Goal: Task Accomplishment & Management: Complete application form

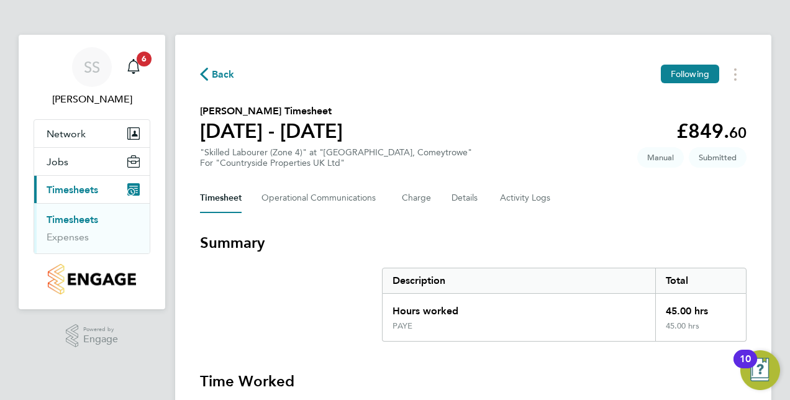
click at [737, 199] on div "Timesheet Operational Communications Charge Details Activity Logs" at bounding box center [473, 198] width 547 height 30
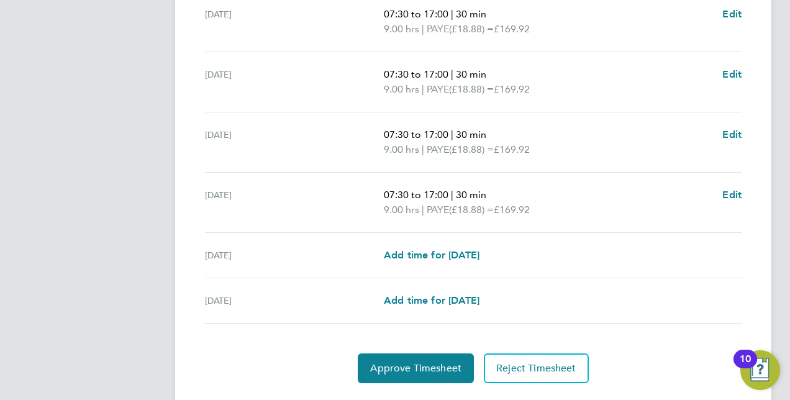
scroll to position [505, 0]
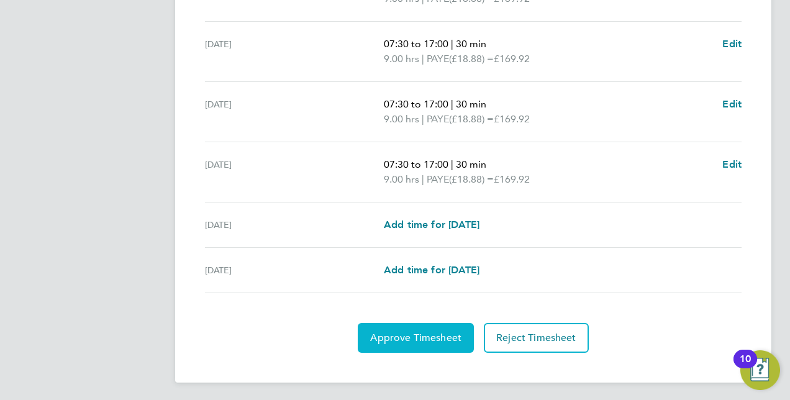
click at [444, 340] on span "Approve Timesheet" at bounding box center [415, 338] width 91 height 12
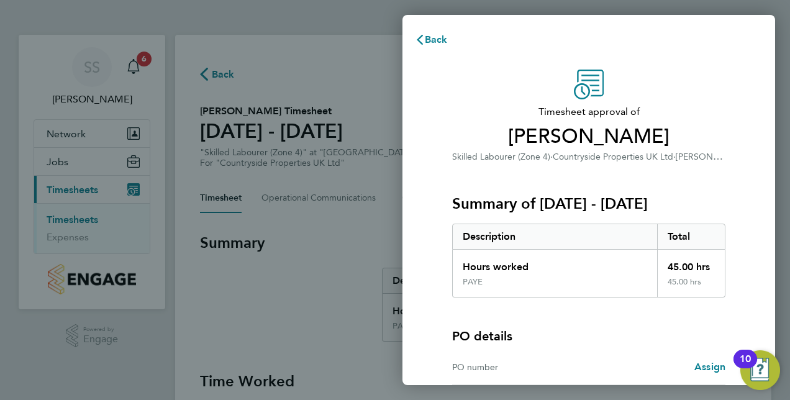
click at [687, 344] on div "PO details PO number Assign" at bounding box center [588, 342] width 273 height 88
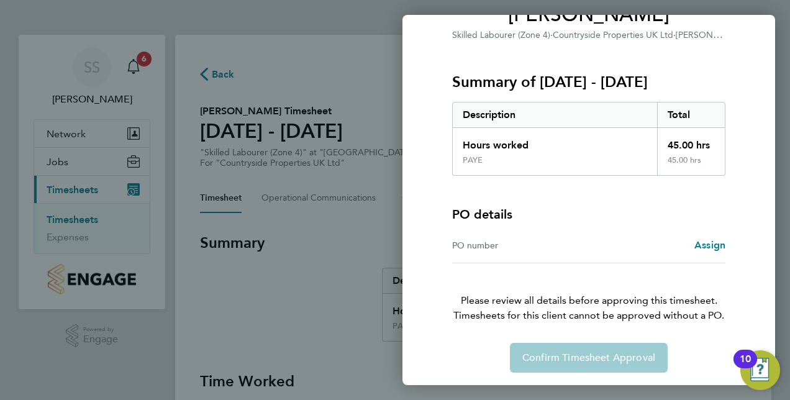
scroll to position [123, 0]
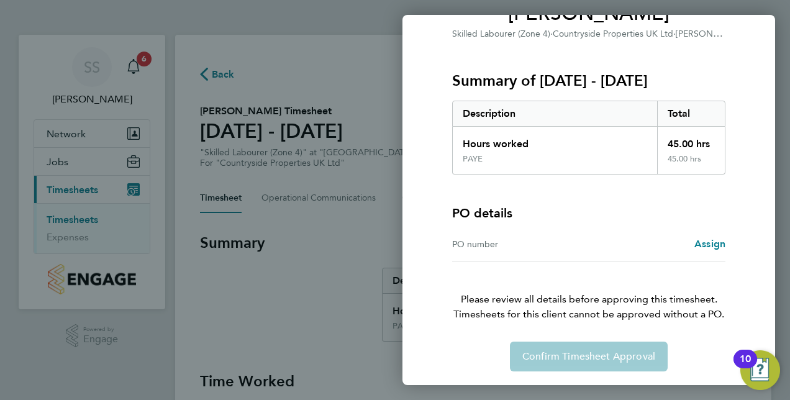
click at [518, 329] on div "Timesheet approval of [PERSON_NAME] Skilled Labourer (Zone 4) · Countryside Pro…" at bounding box center [588, 159] width 303 height 425
click at [706, 244] on span "Assign" at bounding box center [710, 244] width 31 height 12
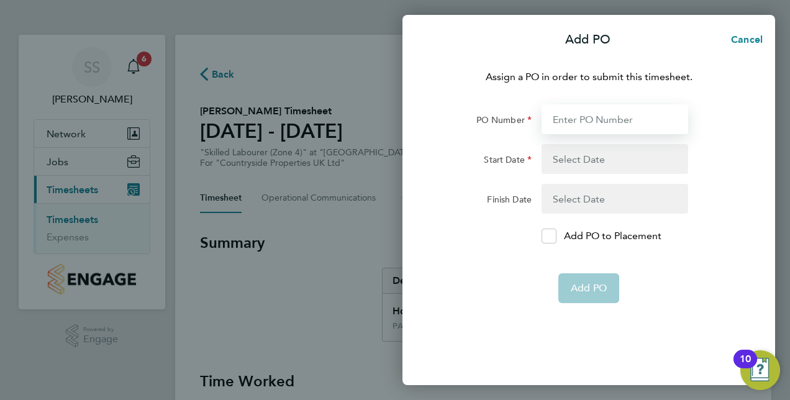
click at [605, 122] on input "PO Number" at bounding box center [615, 119] width 147 height 30
paste input "B1012"
type input "B1012"
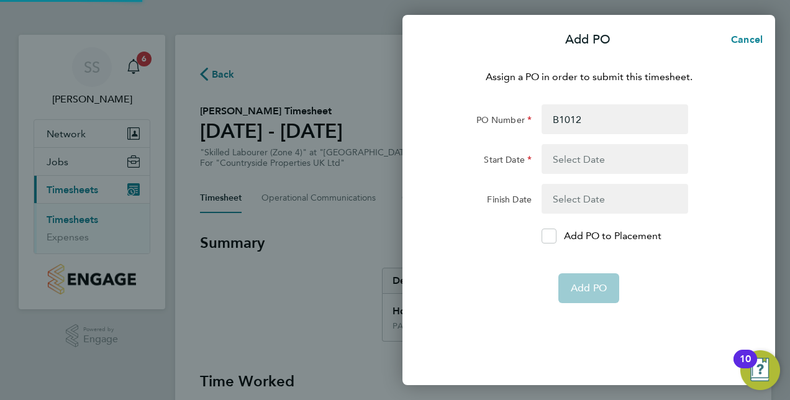
click at [594, 153] on button "button" at bounding box center [615, 159] width 147 height 30
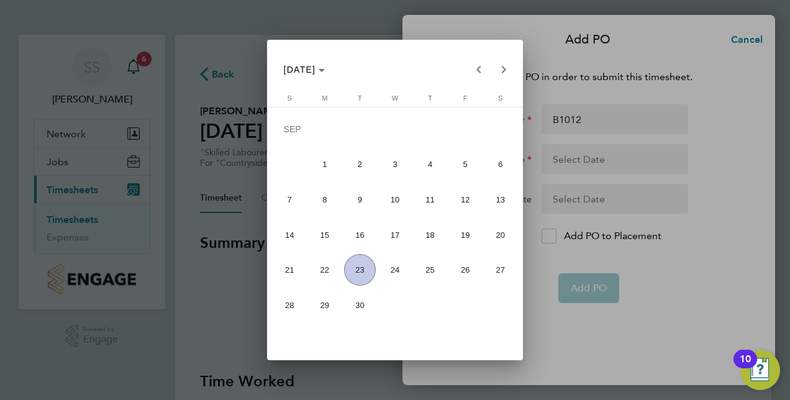
click at [326, 229] on span "15" at bounding box center [325, 235] width 32 height 32
type input "[DATE]"
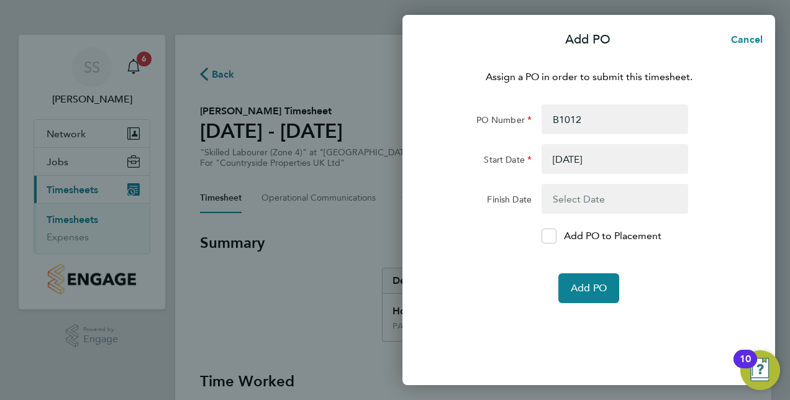
click at [601, 194] on button "button" at bounding box center [615, 199] width 147 height 30
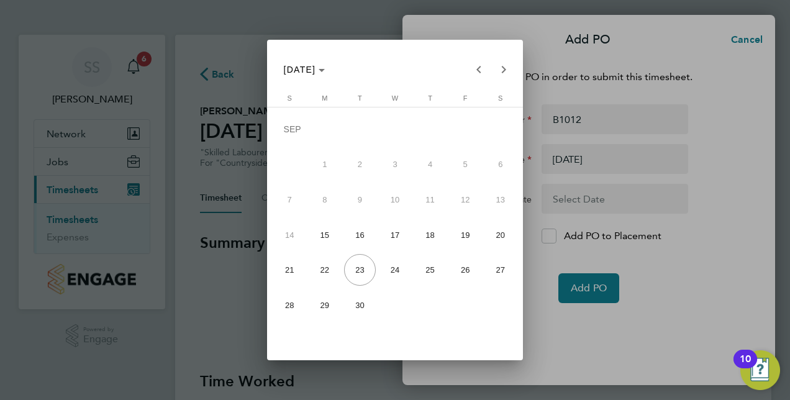
click at [291, 270] on span "21" at bounding box center [290, 270] width 32 height 32
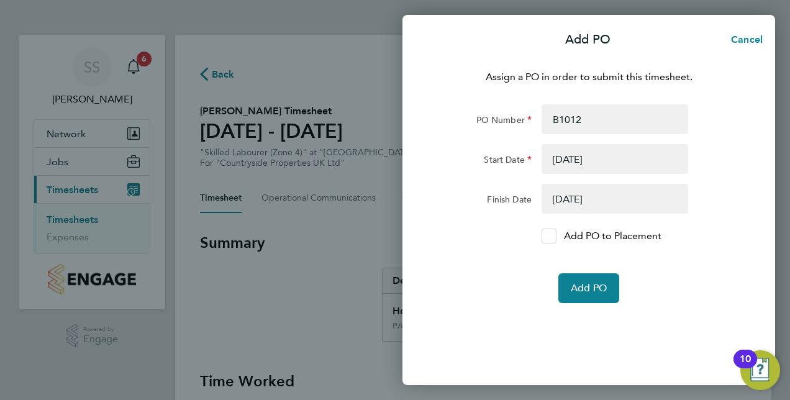
click at [544, 232] on icon at bounding box center [548, 236] width 9 height 8
click at [554, 236] on input "Add PO to Placement" at bounding box center [554, 236] width 0 height 0
click at [594, 281] on button "Add PO" at bounding box center [589, 288] width 61 height 30
click at [512, 269] on form "PO Number B1012 Start Date [DATE] Finish Date [DATE] Add PO to Placement Add PO" at bounding box center [588, 203] width 303 height 199
click at [604, 295] on button "Add PO" at bounding box center [589, 288] width 61 height 30
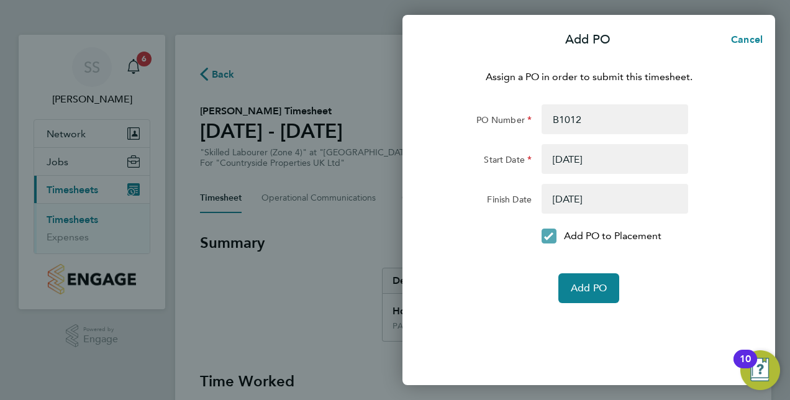
click at [553, 235] on icon at bounding box center [548, 236] width 9 height 8
click at [554, 236] on input "Add PO to Placement" at bounding box center [554, 236] width 0 height 0
click at [605, 281] on button "Add PO" at bounding box center [589, 288] width 61 height 30
click at [625, 196] on button "button" at bounding box center [615, 199] width 147 height 30
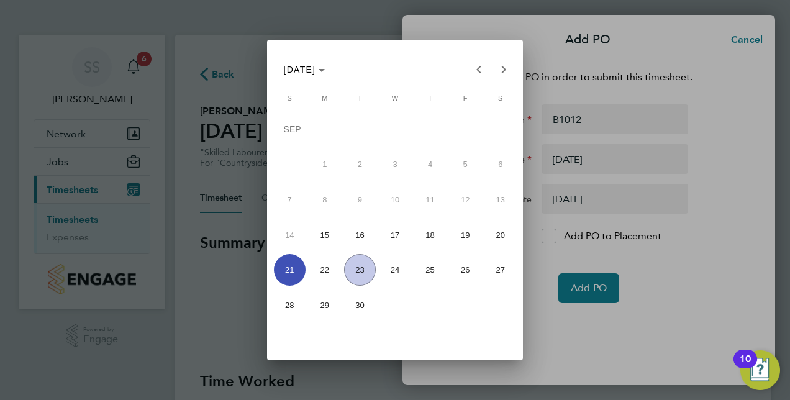
click at [468, 231] on span "19" at bounding box center [466, 235] width 32 height 32
type input "[DATE]"
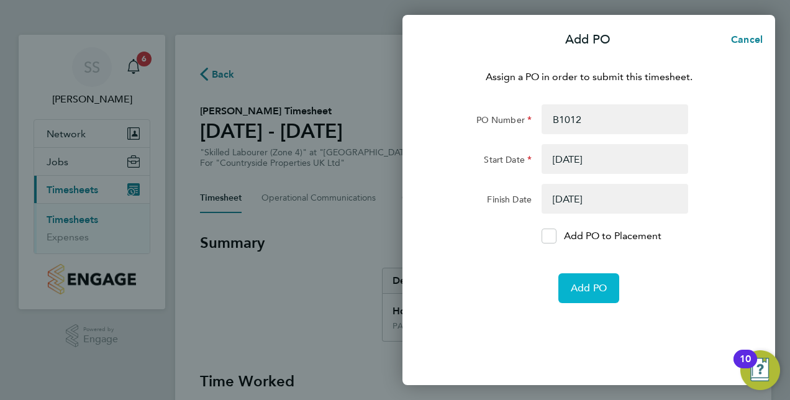
click at [588, 286] on span "Add PO" at bounding box center [589, 288] width 36 height 12
click at [747, 37] on span "Cancel" at bounding box center [744, 40] width 35 height 12
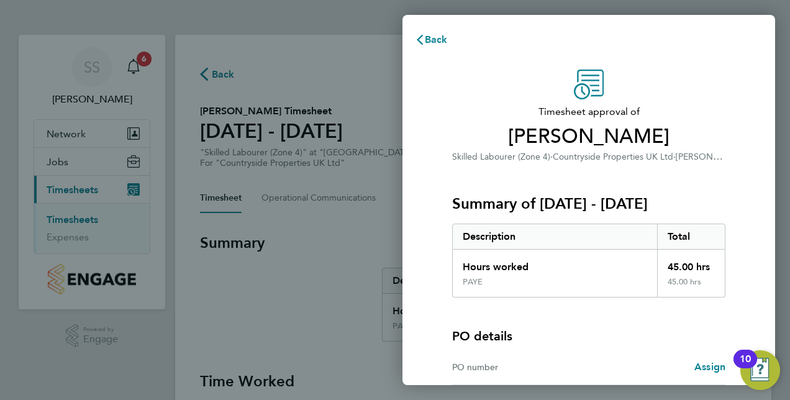
click at [645, 337] on div "PO details" at bounding box center [588, 335] width 273 height 17
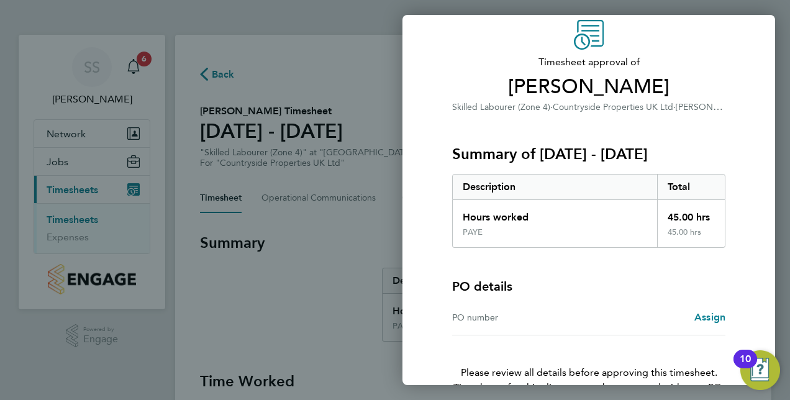
scroll to position [123, 0]
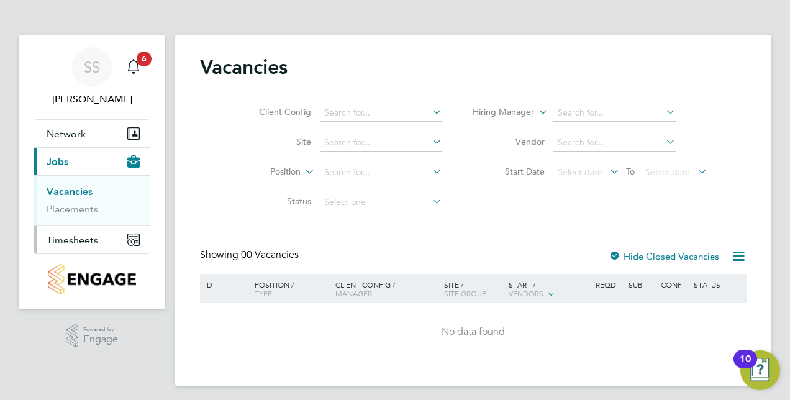
click at [121, 236] on button "Timesheets" at bounding box center [92, 239] width 116 height 27
click at [79, 221] on link "Timesheets" at bounding box center [73, 220] width 52 height 12
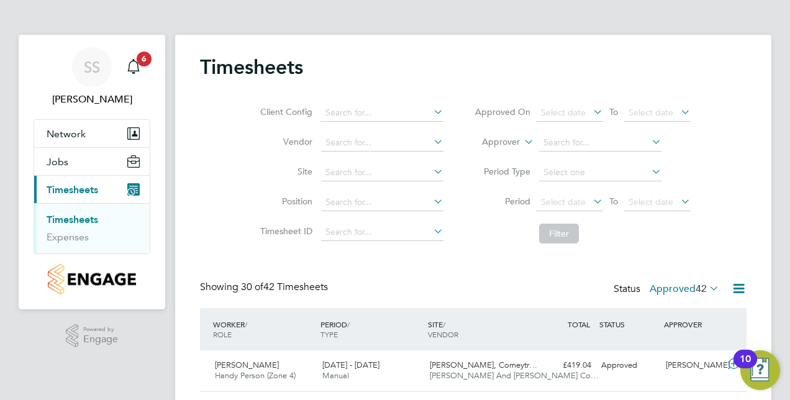
click at [740, 185] on div "Client Config Vendor Site Position Timesheet ID Approved On Select date To Sele…" at bounding box center [473, 171] width 547 height 158
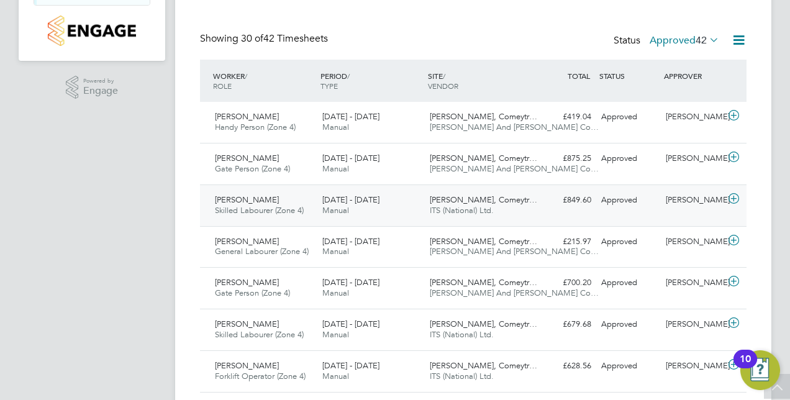
click at [237, 205] on span "Skilled Labourer (Zone 4)" at bounding box center [259, 210] width 89 height 11
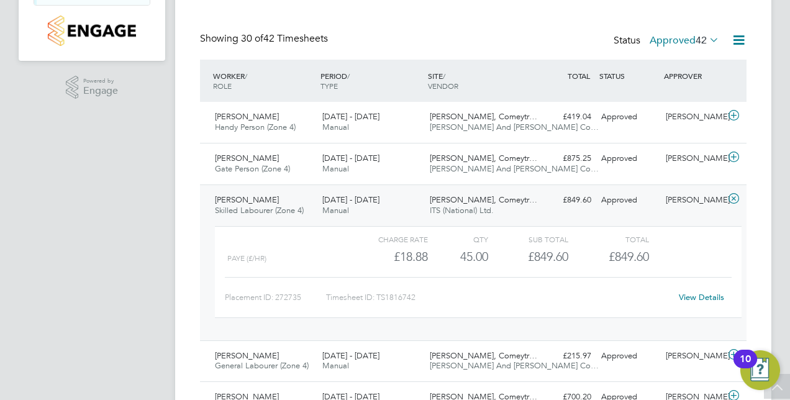
click at [697, 299] on link "View Details" at bounding box center [701, 297] width 45 height 11
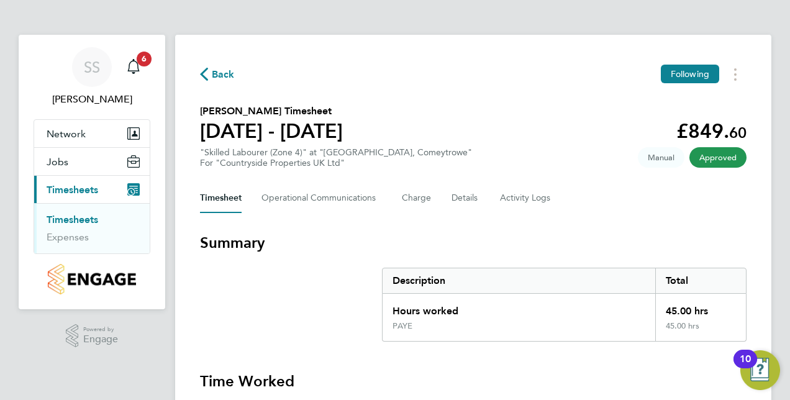
click at [463, 196] on button "Details" at bounding box center [466, 198] width 29 height 30
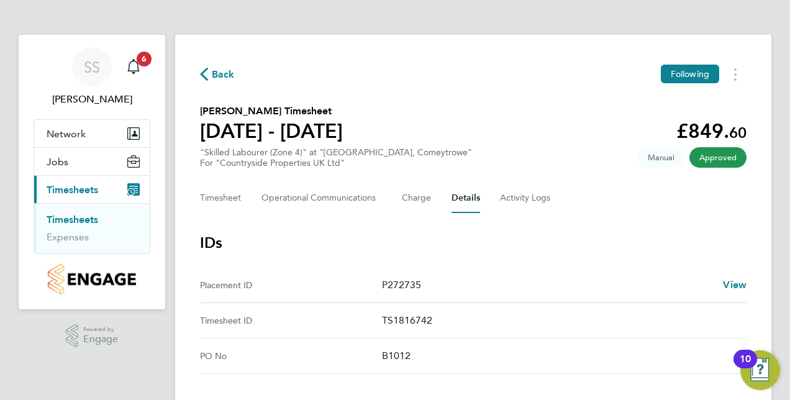
drag, startPoint x: 427, startPoint y: 355, endPoint x: 361, endPoint y: 357, distance: 65.9
click at [361, 357] on No "PO No B1012" at bounding box center [473, 356] width 547 height 35
copy No "B1012"
